Goal: Check status: Check status

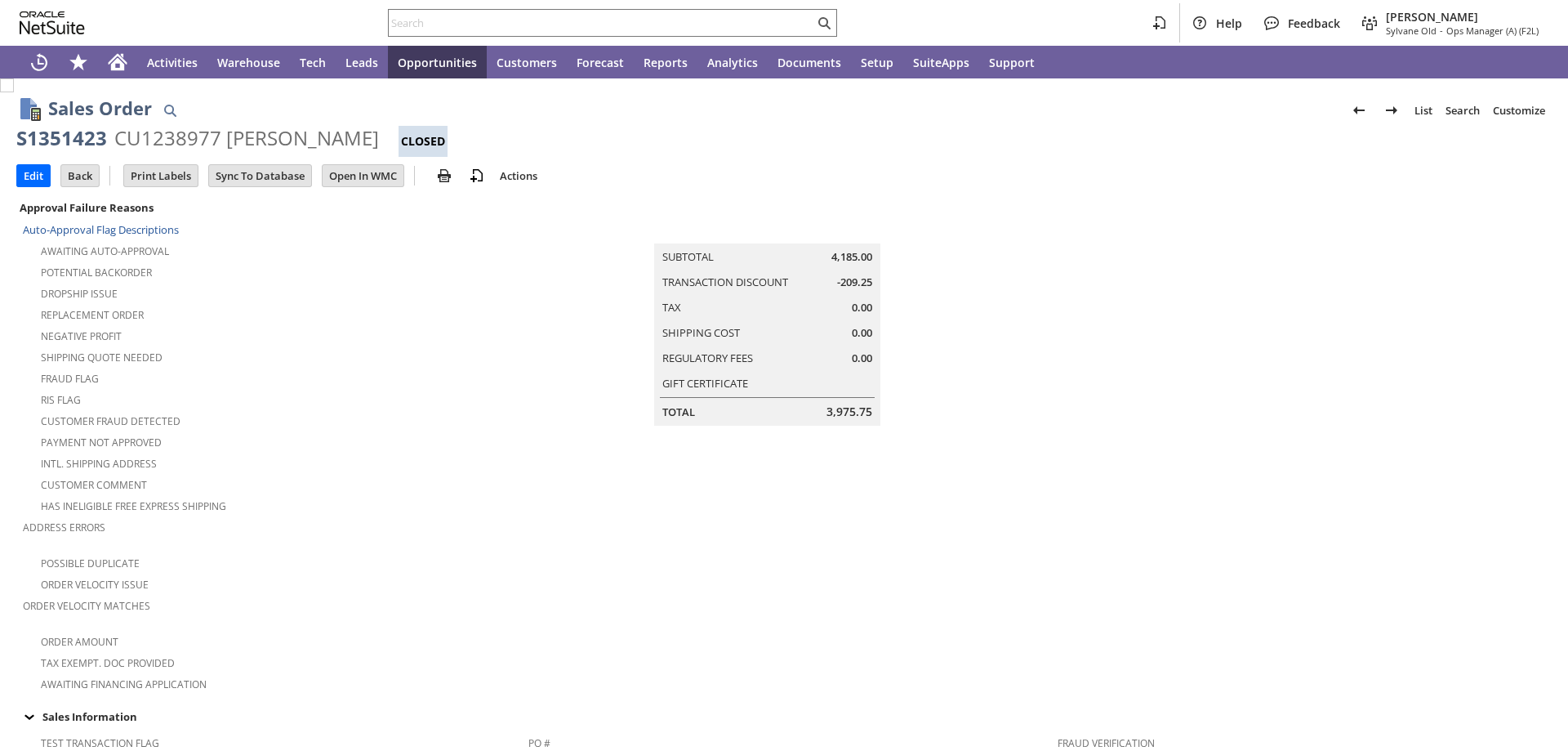
scroll to position [957, 0]
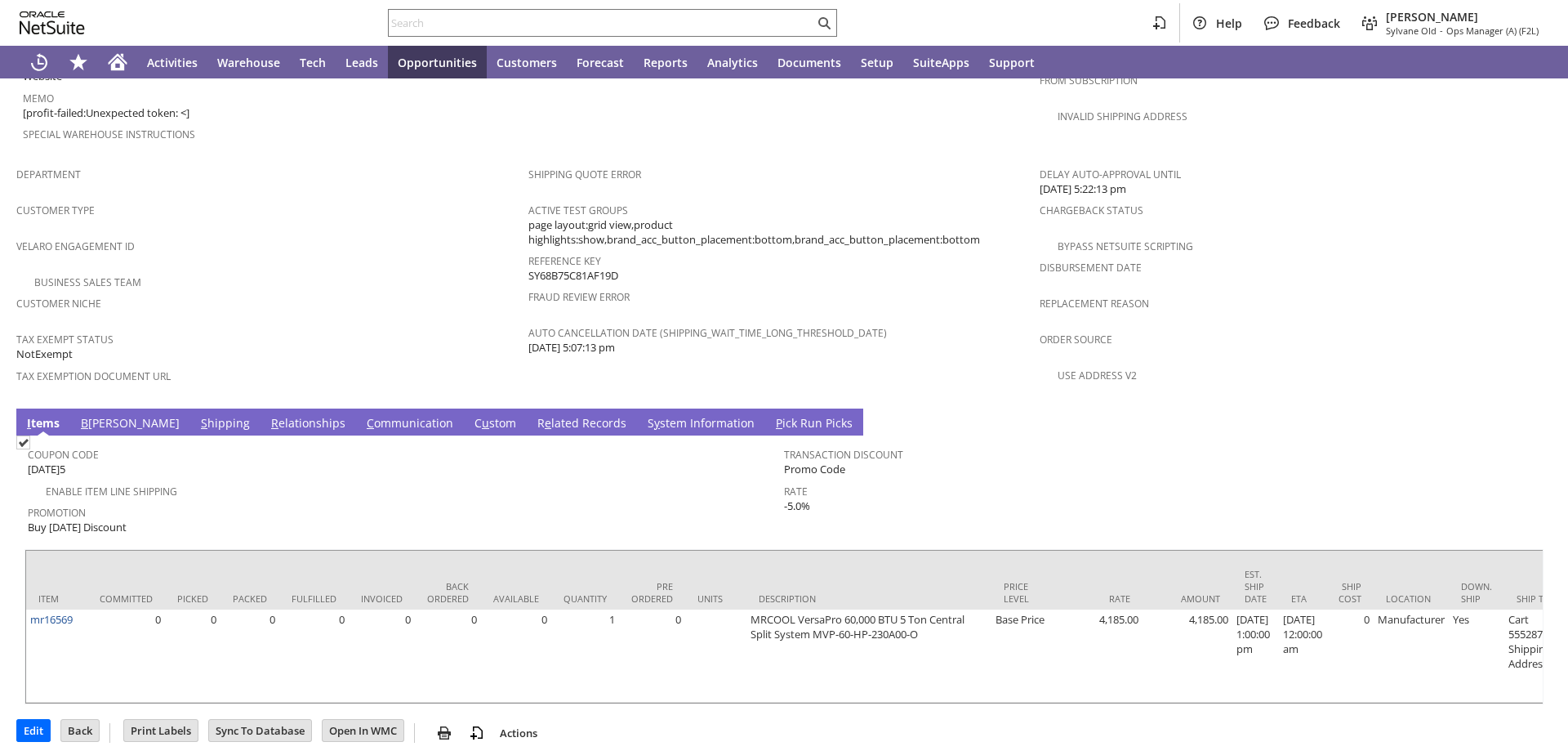
click at [96, 415] on link "B illing" at bounding box center [129, 424] width 107 height 18
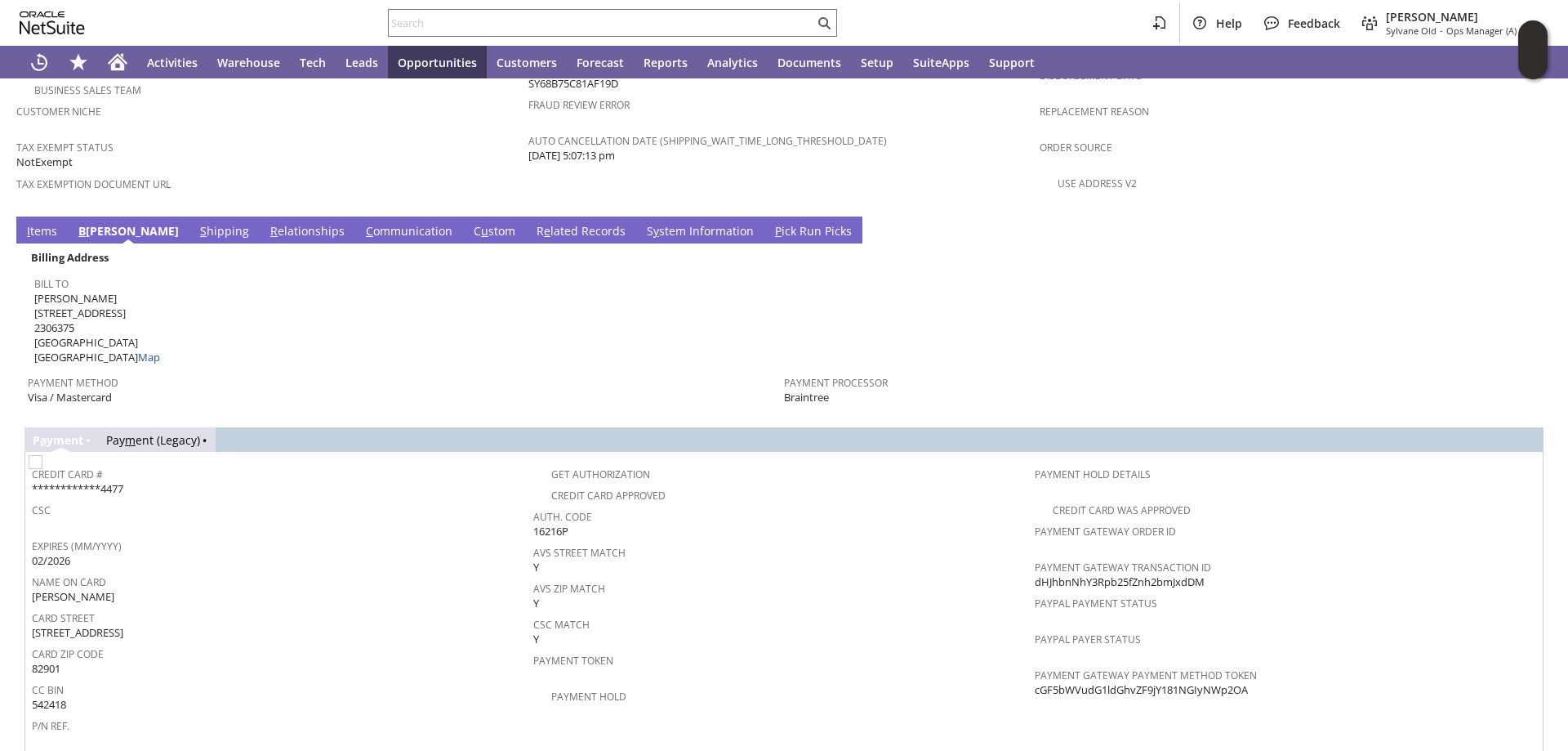
scroll to position [1156, 0]
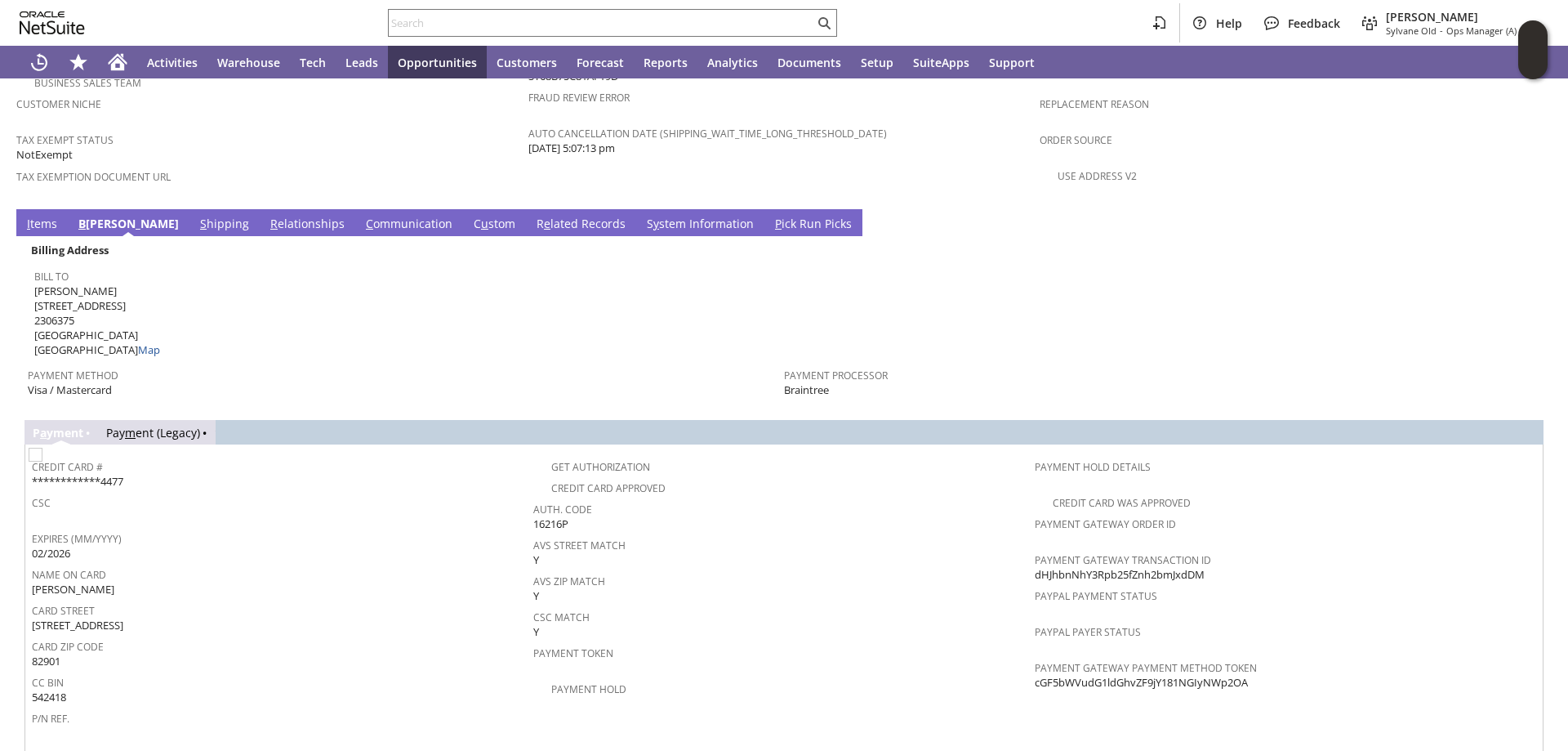
drag, startPoint x: 1190, startPoint y: 532, endPoint x: 1028, endPoint y: 539, distance: 162.2
click at [1035, 549] on div "Payment Gateway Transaction ID dHJhbnNhY3Rpb25fZnh2bmJxdDM" at bounding box center [1281, 566] width 494 height 34
copy span "dHJhbnNhY3Rpb25fZnh2bmJxdDM"
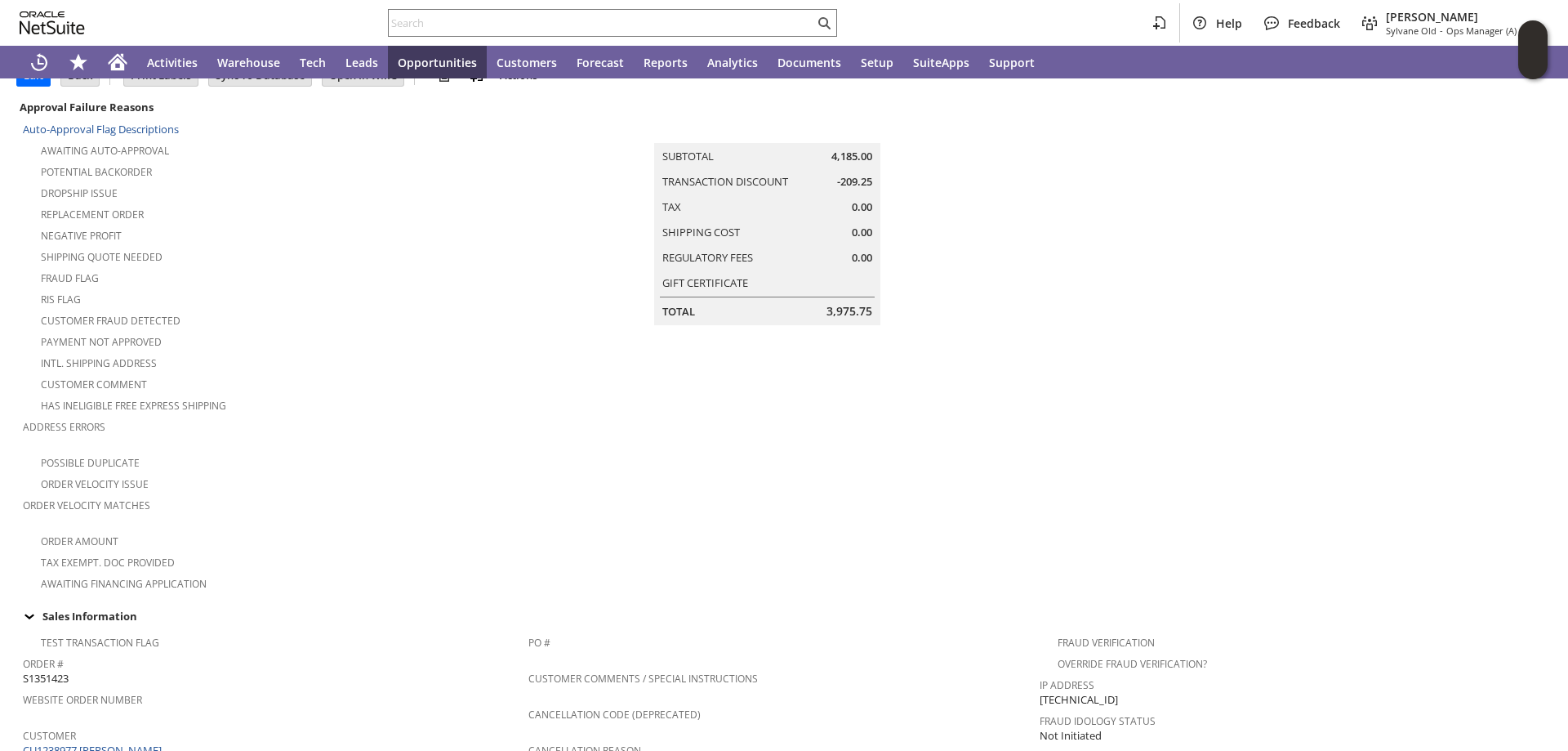
scroll to position [94, 0]
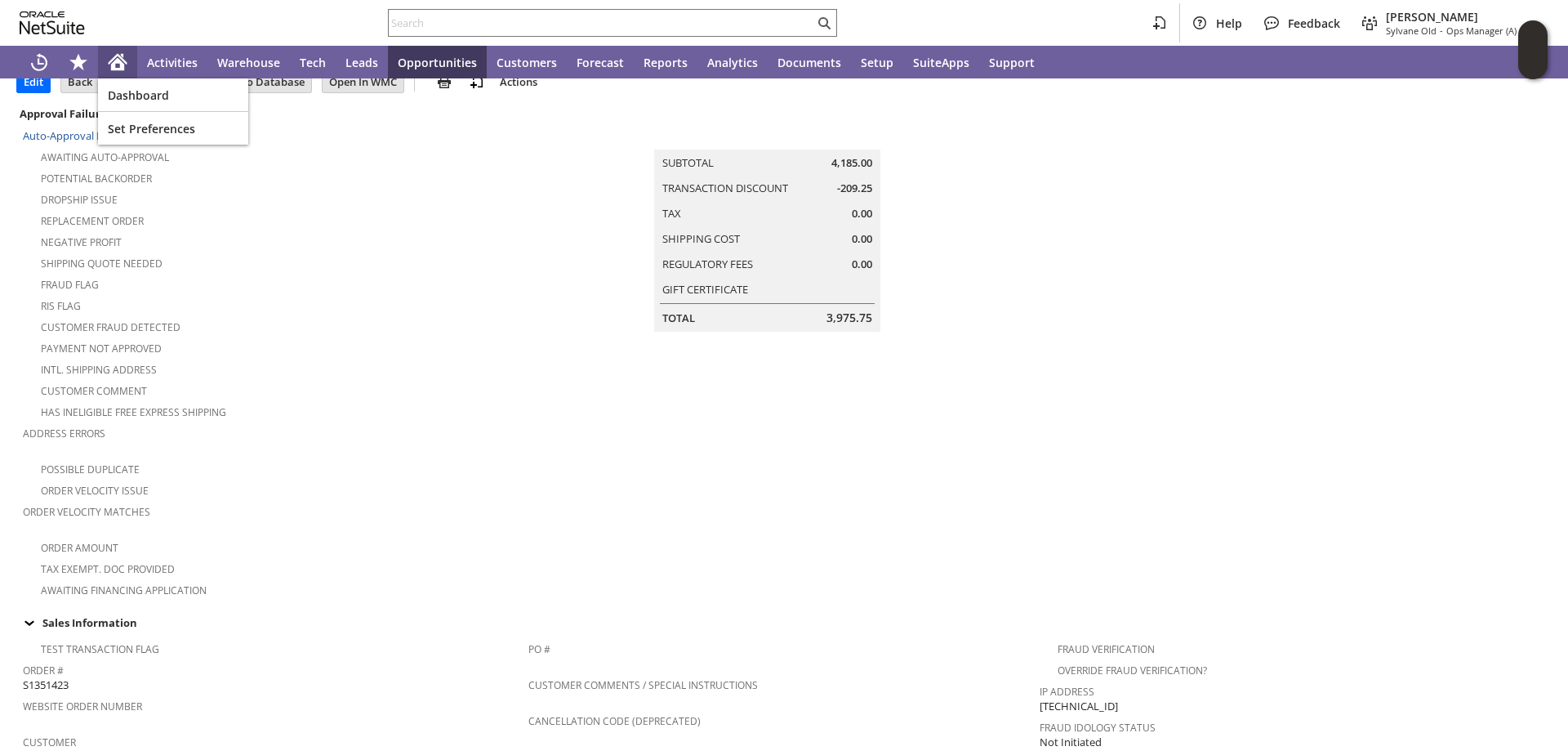
click at [120, 52] on icon "Home" at bounding box center [118, 62] width 20 height 20
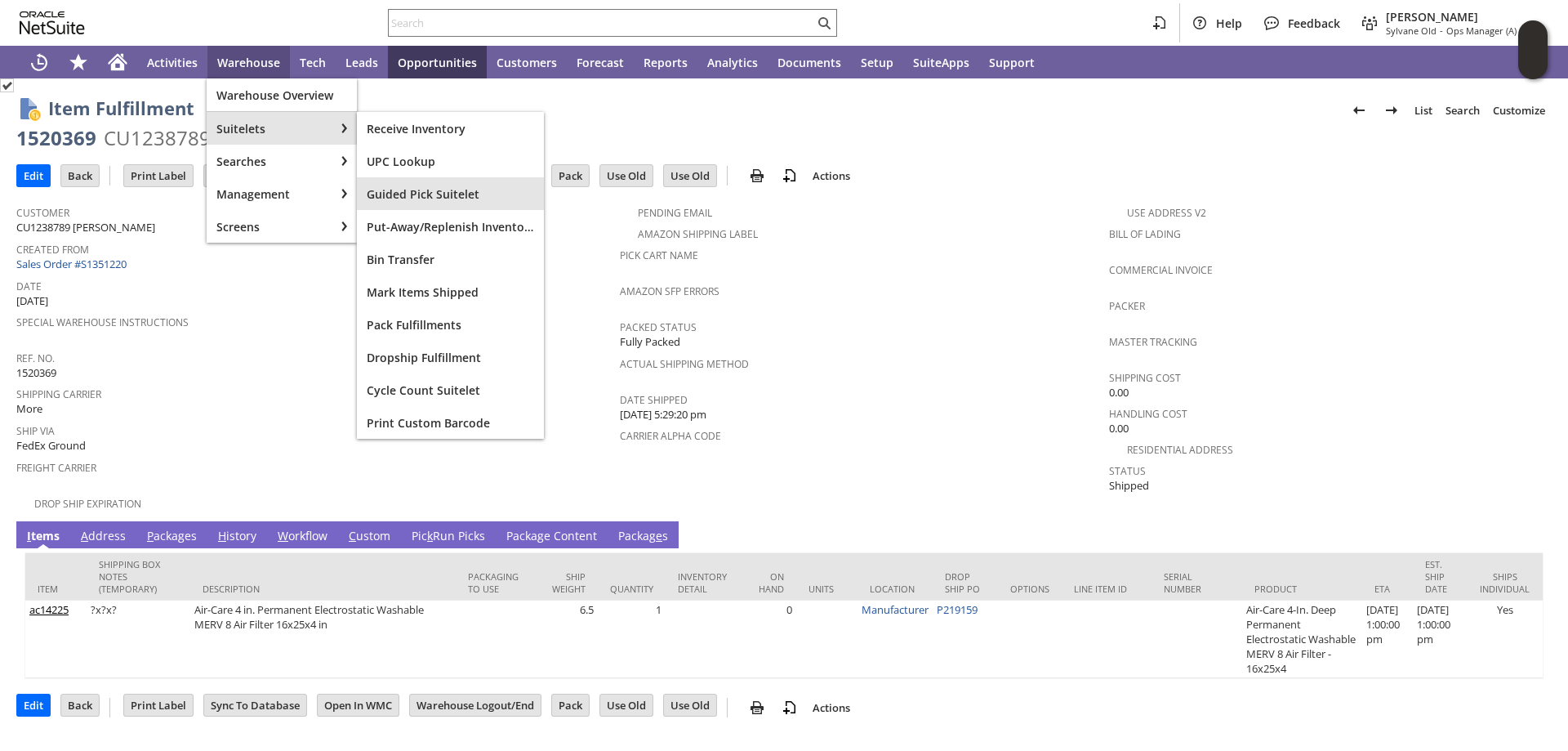
click at [440, 183] on div "Guided Pick Suitelet" at bounding box center [450, 193] width 187 height 32
